Goal: Task Accomplishment & Management: Use online tool/utility

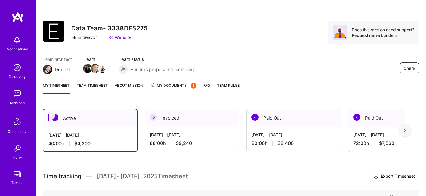
scroll to position [165, 0]
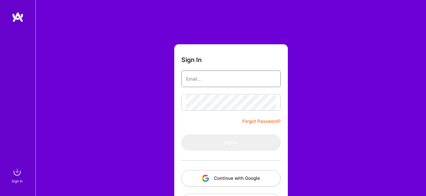
type input "ferrerfc@gmail.com"
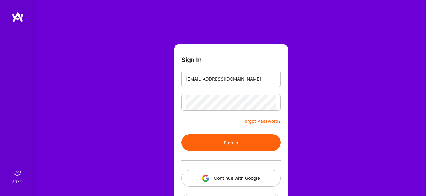
click at [201, 143] on button "Sign In" at bounding box center [230, 143] width 99 height 17
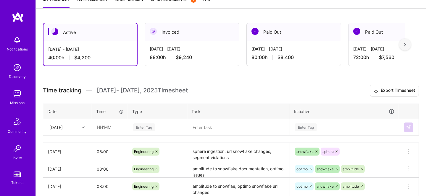
scroll to position [89, 0]
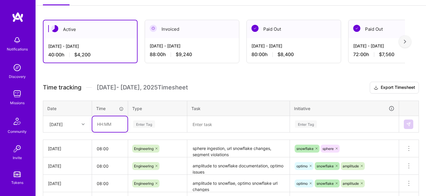
click at [105, 124] on input "text" at bounding box center [109, 125] width 35 height 16
type input "9"
type input "8"
type input ":"
type input "08:00"
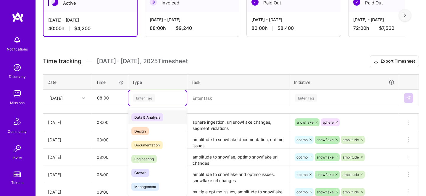
scroll to position [118, 0]
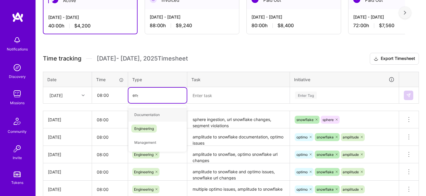
type input "engin"
click at [153, 113] on span "Engineering" at bounding box center [143, 115] width 25 height 8
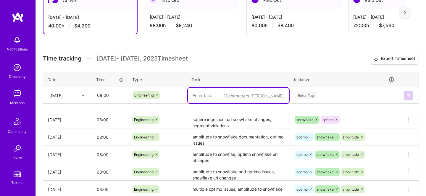
click at [212, 101] on textarea at bounding box center [238, 96] width 101 height 16
type textarea "sphere ingesgtion and various optimo issues"
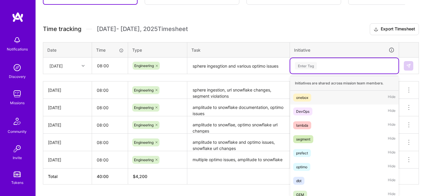
scroll to position [151, 0]
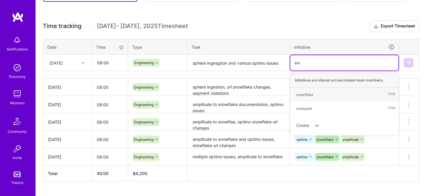
type input "snow"
click at [306, 98] on div "snowflake Hide" at bounding box center [344, 95] width 108 height 14
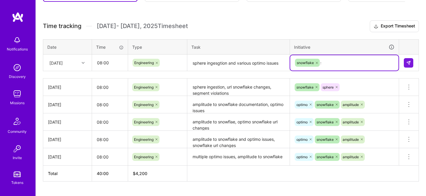
type input "sp"
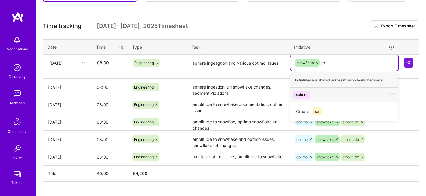
click at [333, 89] on div "sphere Hide" at bounding box center [344, 95] width 108 height 14
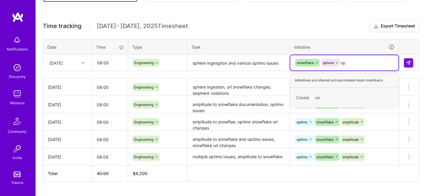
type input "opt"
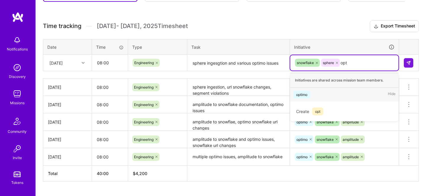
click at [338, 93] on div "optimo Hide" at bounding box center [344, 95] width 108 height 14
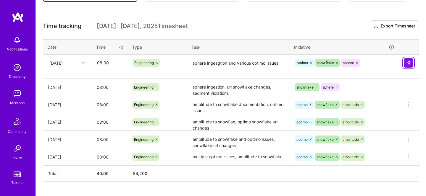
click at [405, 62] on button at bounding box center [408, 62] width 9 height 9
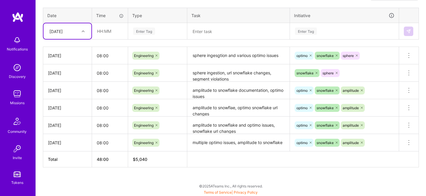
scroll to position [177, 0]
